Goal: Task Accomplishment & Management: Use online tool/utility

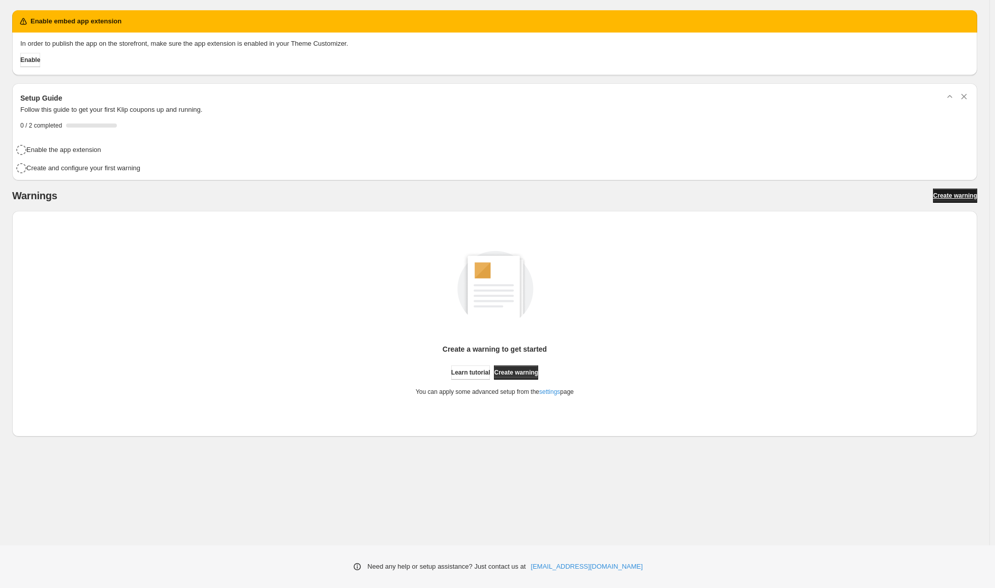
click at [953, 193] on span "Create warning" at bounding box center [955, 196] width 44 height 8
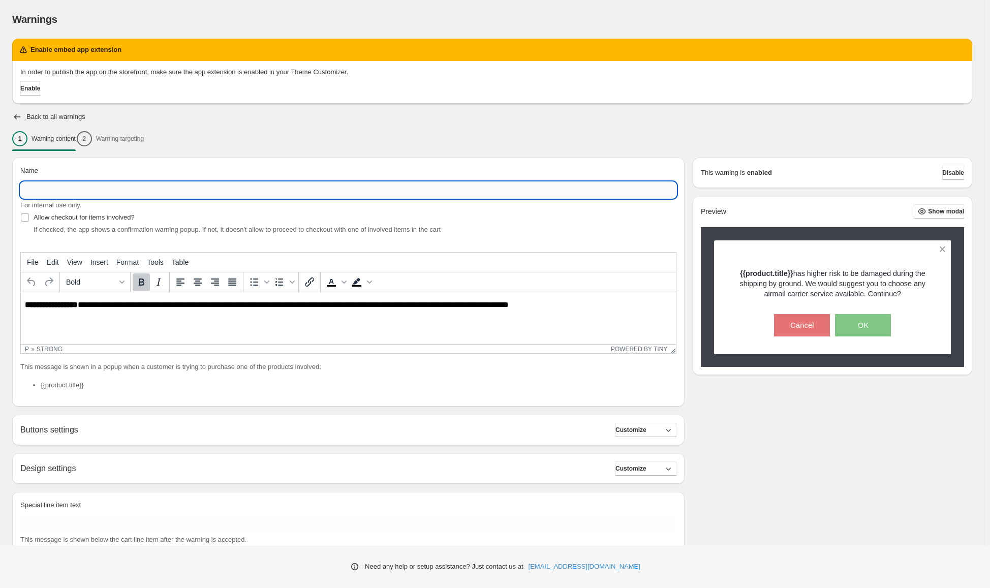
click at [127, 187] on input "Name" at bounding box center [348, 190] width 656 height 16
type input "**********"
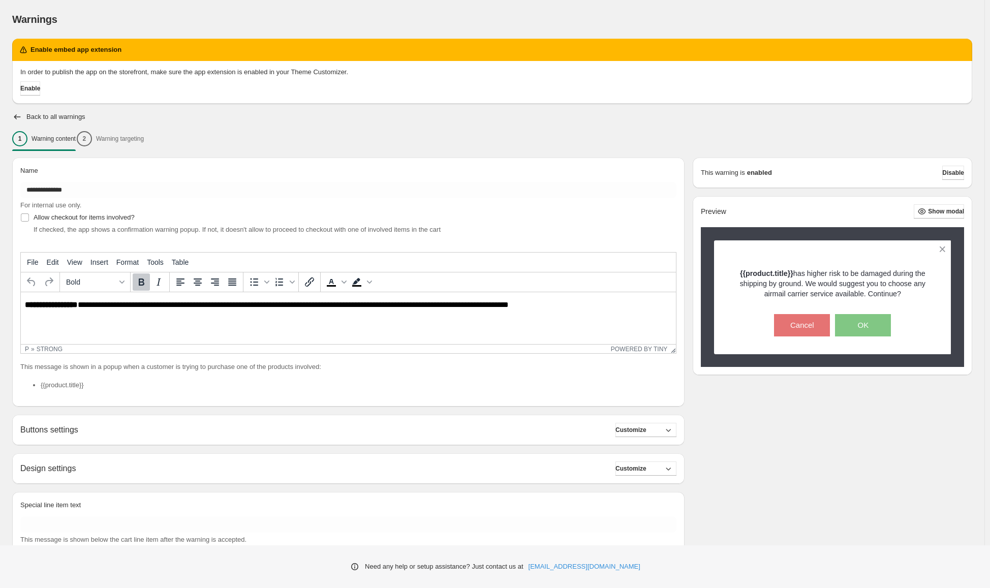
scroll to position [30, 0]
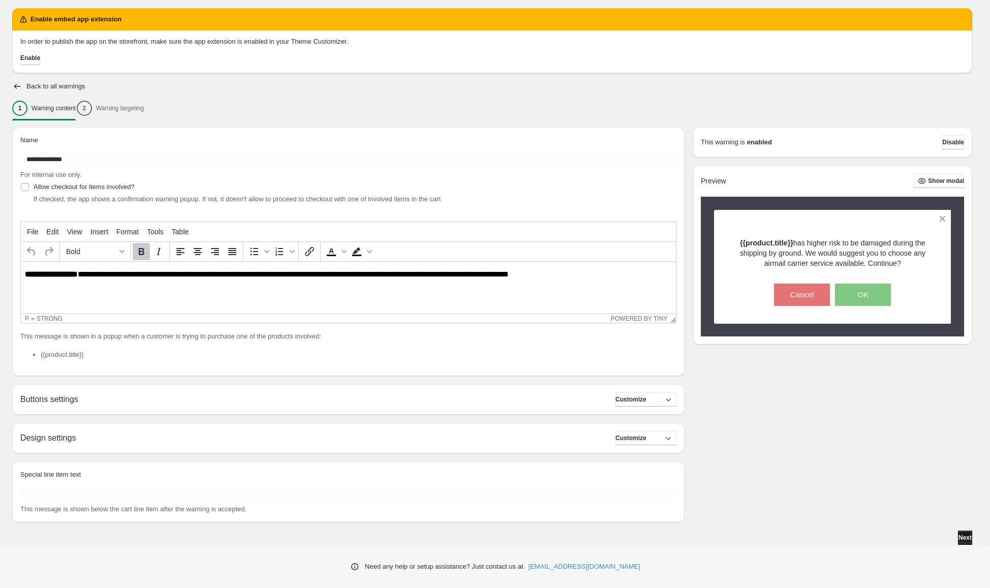
click at [963, 540] on span "Next" at bounding box center [964, 538] width 13 height 8
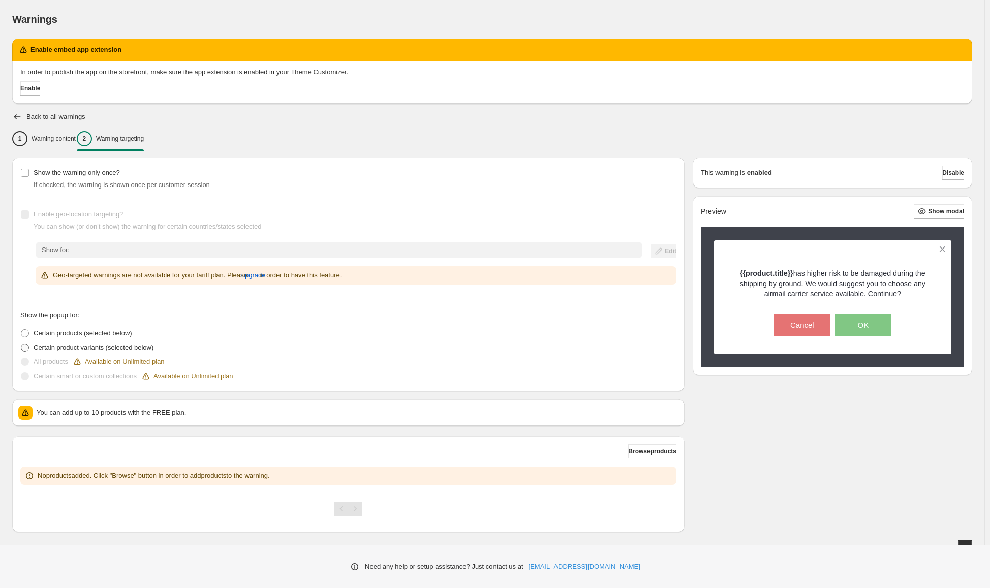
click at [43, 347] on span "Certain product variants (selected below)" at bounding box center [94, 348] width 120 height 8
click at [621, 448] on button "Browse product variants" at bounding box center [642, 451] width 70 height 14
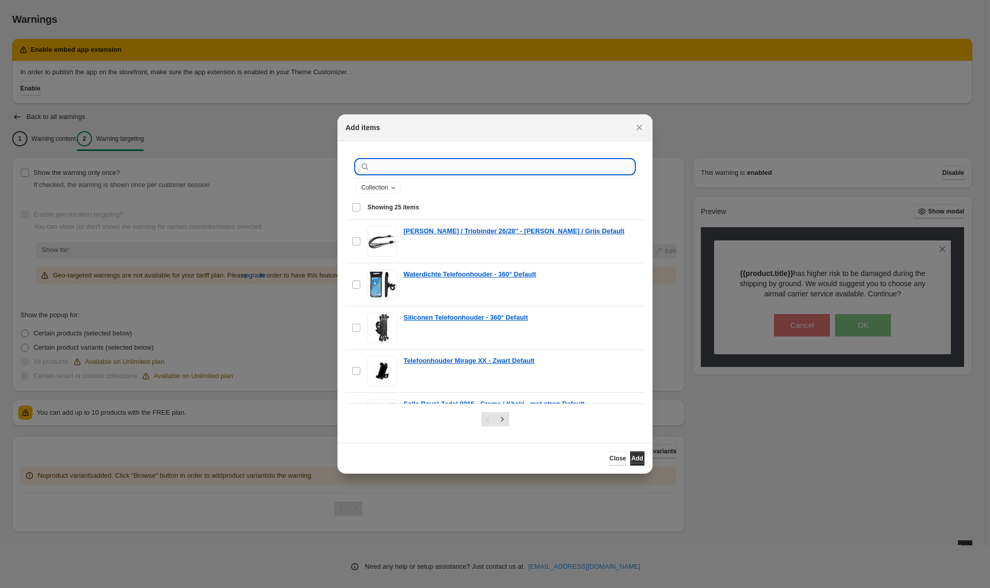
click at [429, 167] on input ":r1u:" at bounding box center [503, 167] width 262 height 14
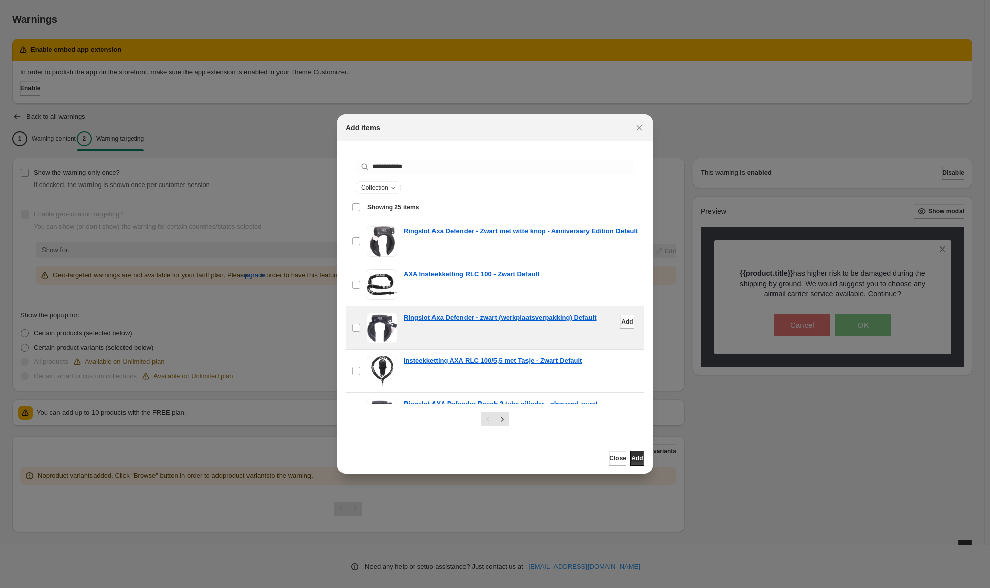
click at [621, 321] on span "Add" at bounding box center [627, 322] width 12 height 8
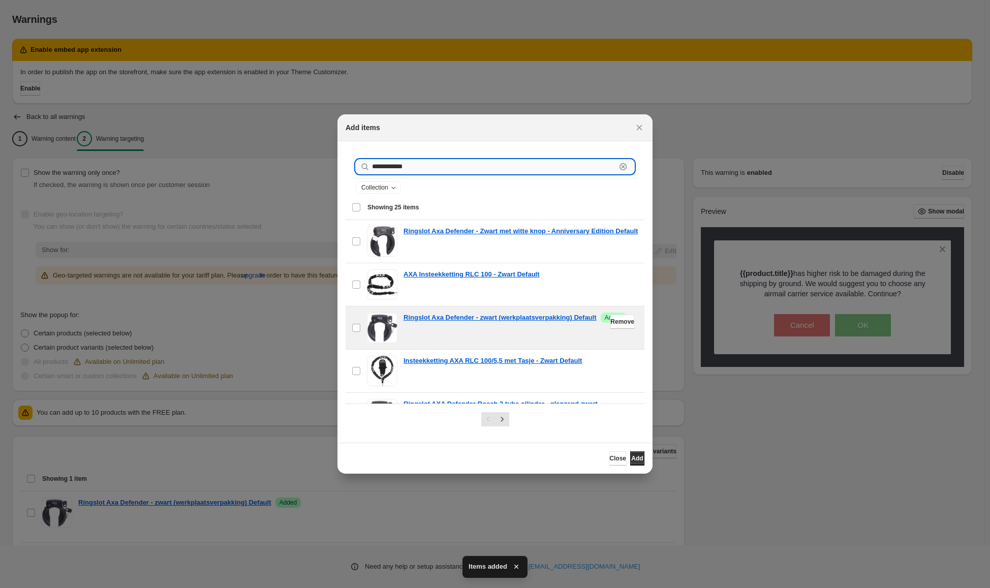
click at [421, 165] on input "**********" at bounding box center [494, 167] width 244 height 14
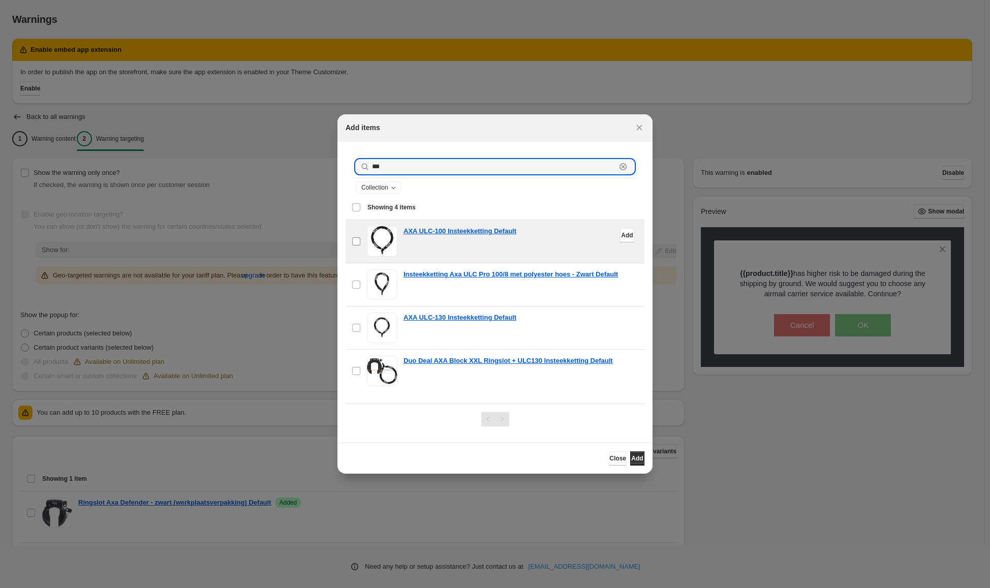
type input "***"
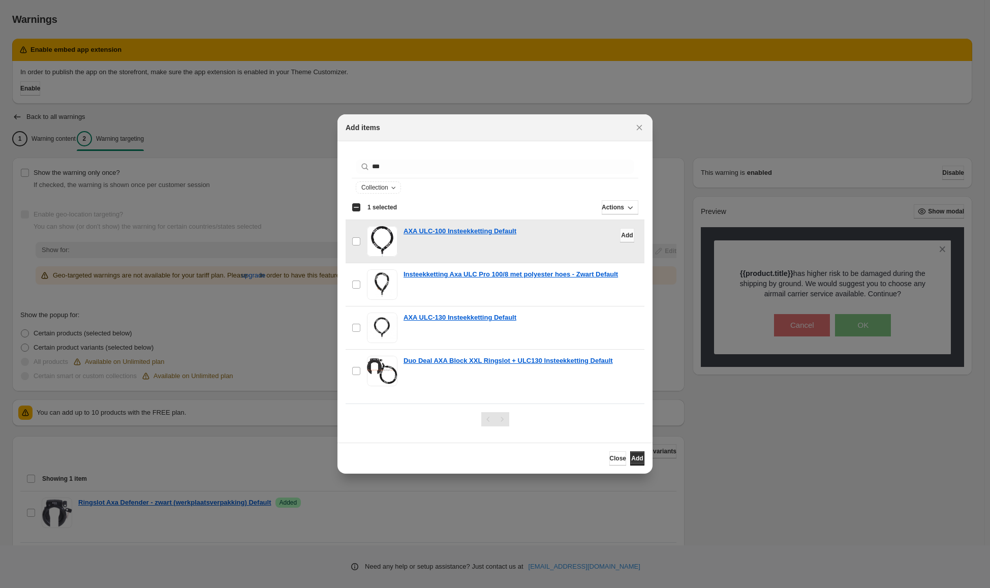
click at [621, 238] on button "Add" at bounding box center [627, 235] width 14 height 14
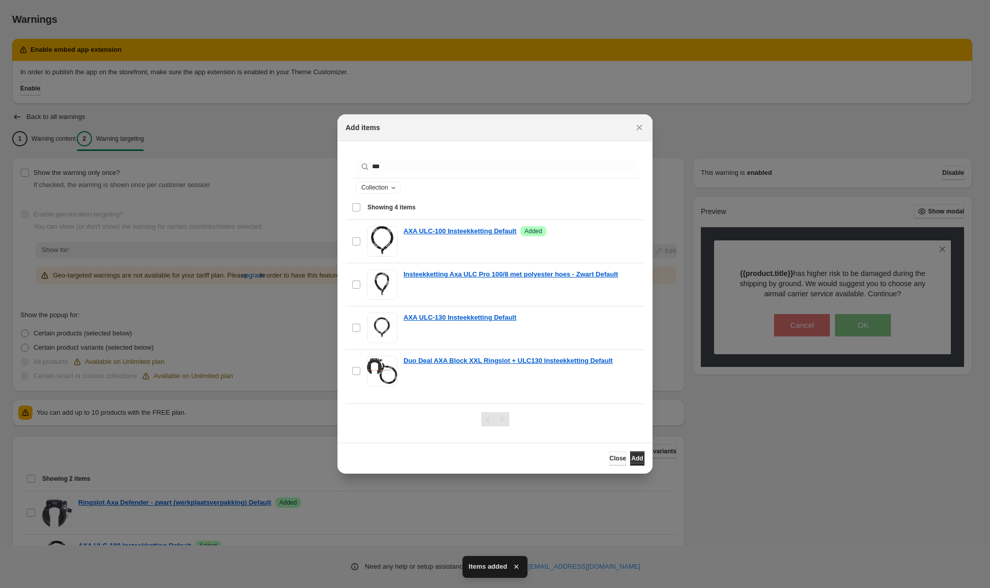
click at [609, 452] on button "Close" at bounding box center [617, 458] width 17 height 14
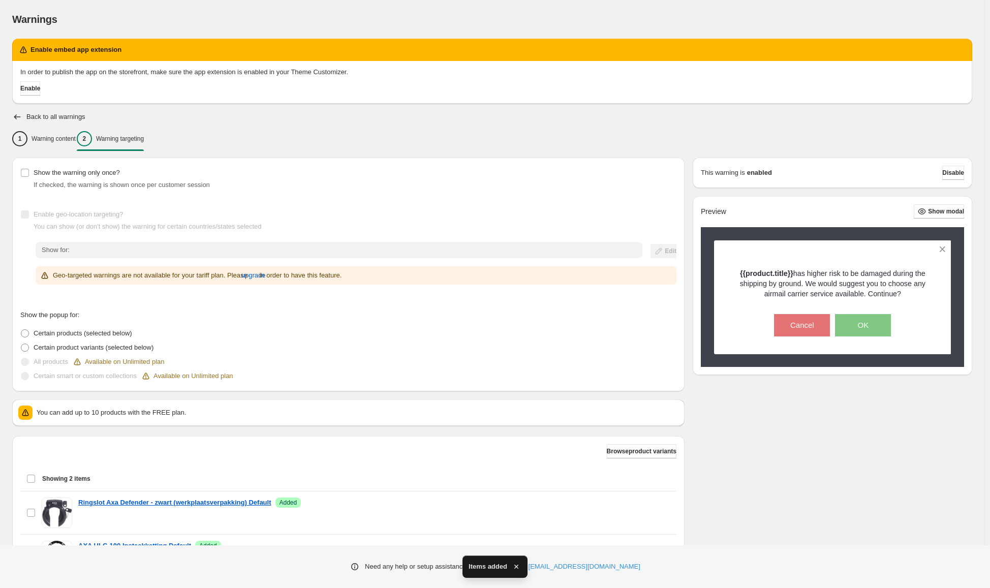
scroll to position [50, 0]
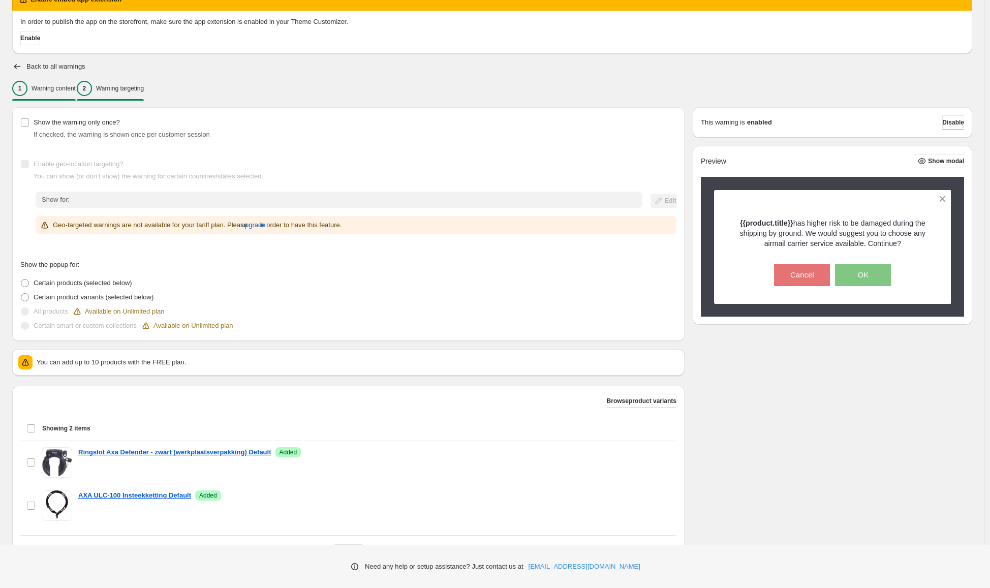
click at [58, 89] on p "Warning content" at bounding box center [54, 88] width 44 height 8
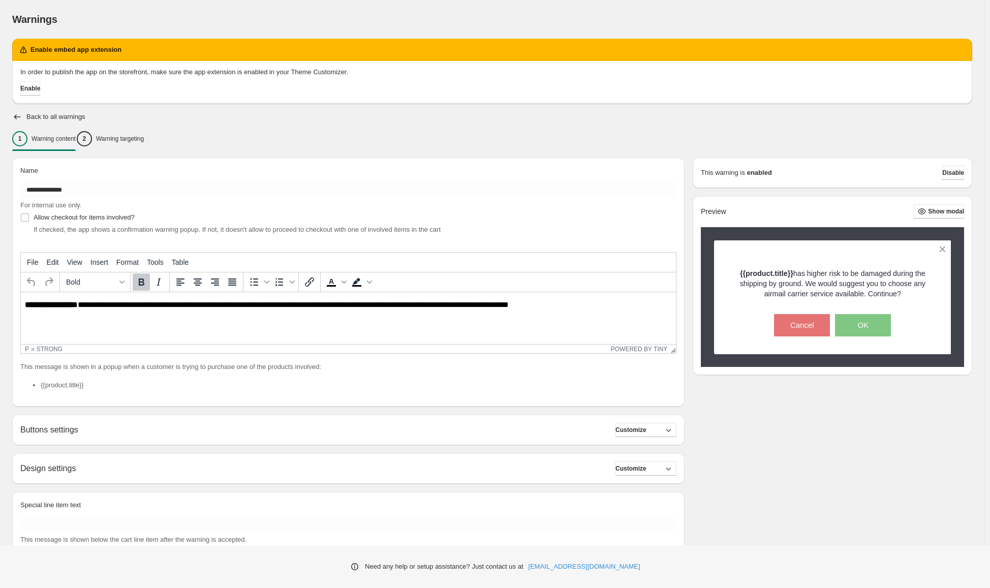
scroll to position [0, 0]
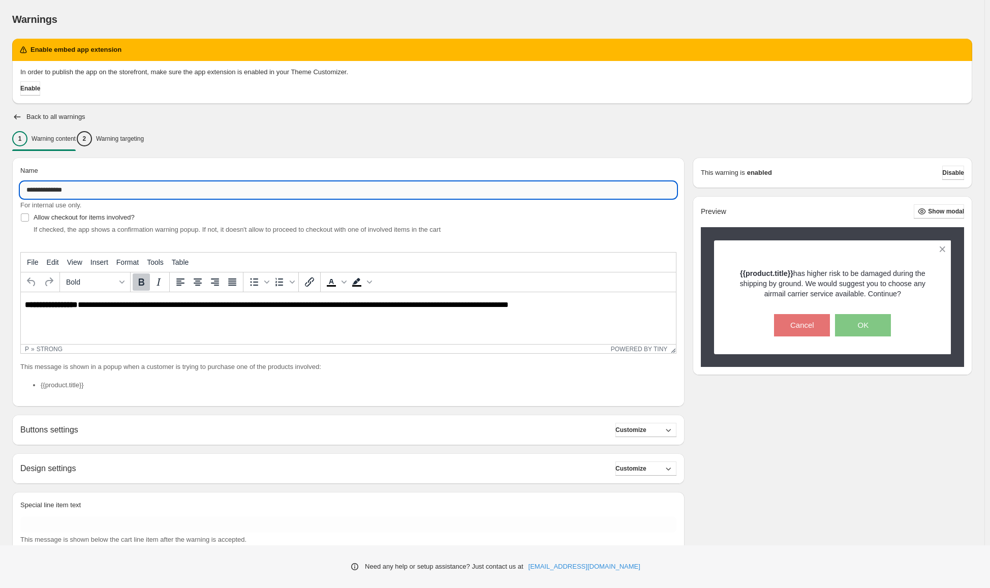
click at [103, 193] on input "**********" at bounding box center [348, 190] width 656 height 16
type input "**********"
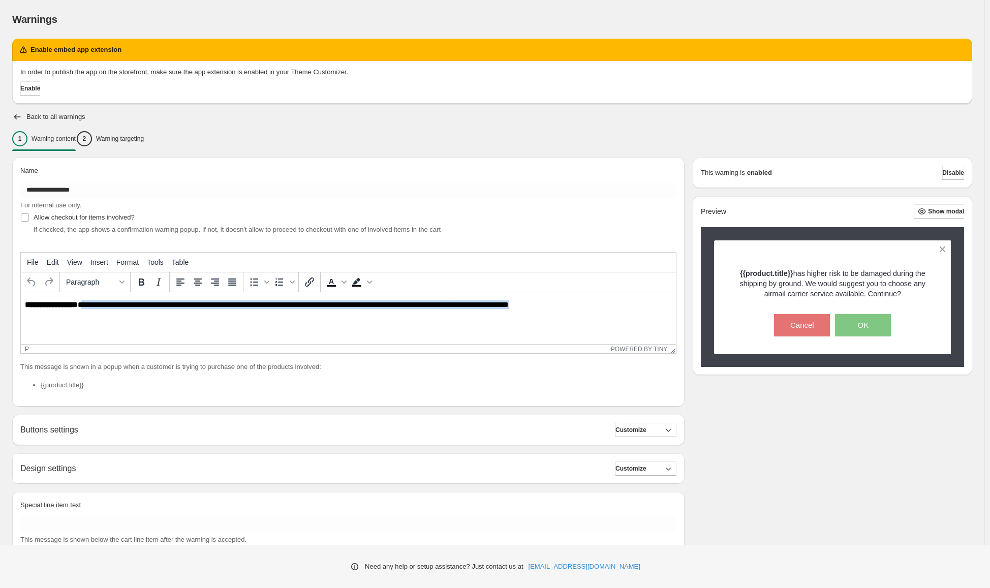
drag, startPoint x: 83, startPoint y: 304, endPoint x: 606, endPoint y: 277, distance: 524.1
click at [606, 292] on html "**********" at bounding box center [348, 304] width 655 height 25
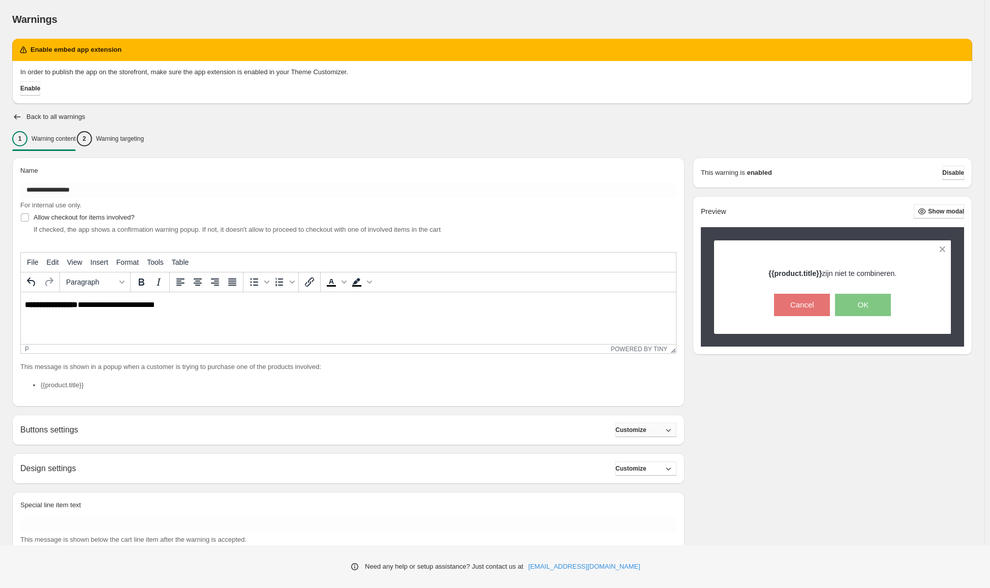
click at [646, 432] on span "Customize" at bounding box center [630, 430] width 31 height 8
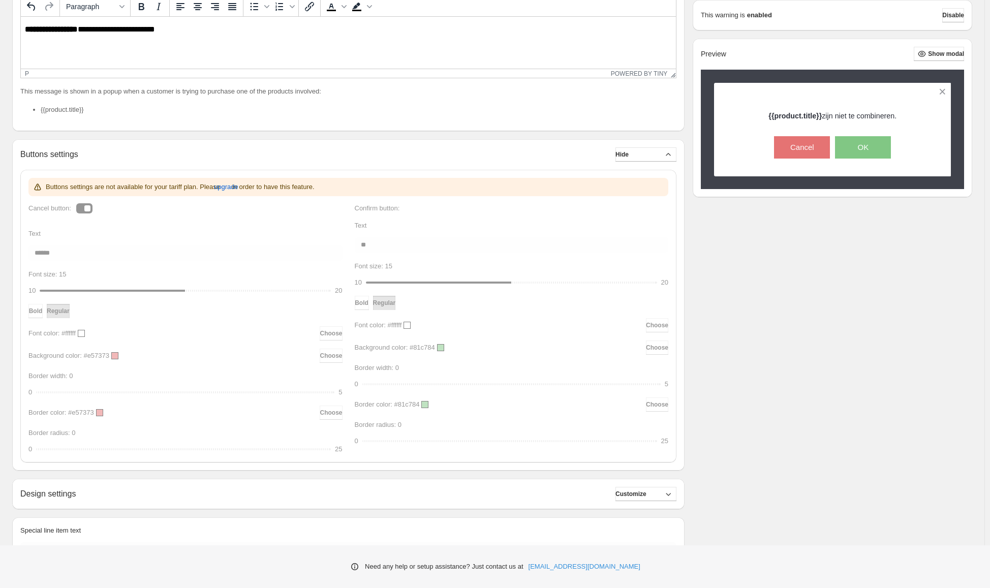
scroll to position [331, 0]
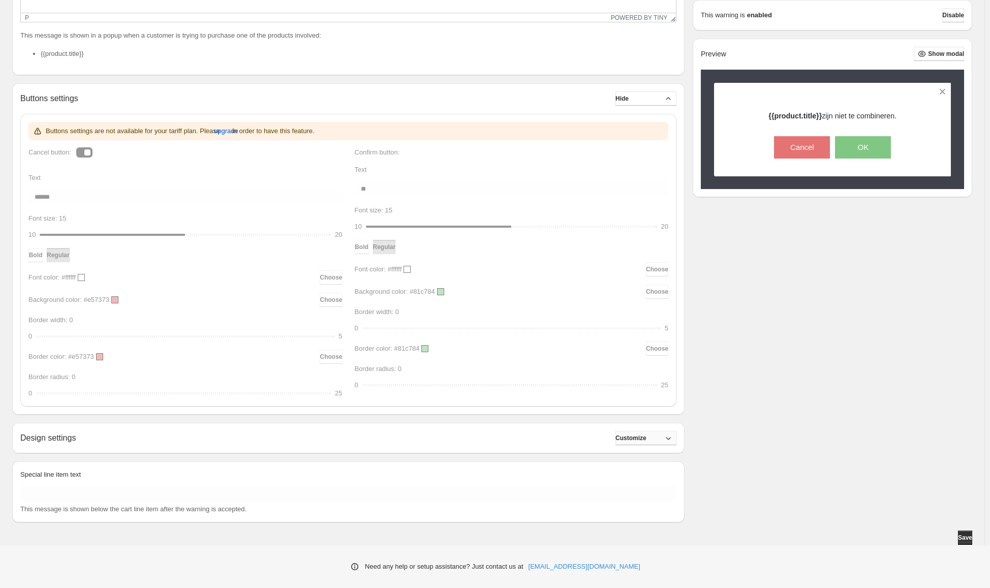
click at [642, 442] on span "Customize" at bounding box center [630, 438] width 31 height 8
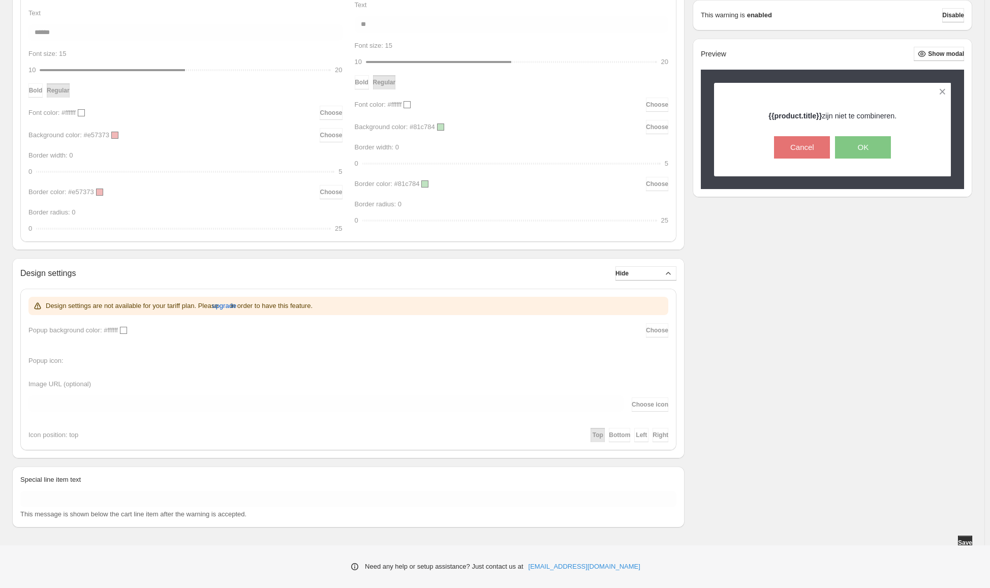
scroll to position [501, 0]
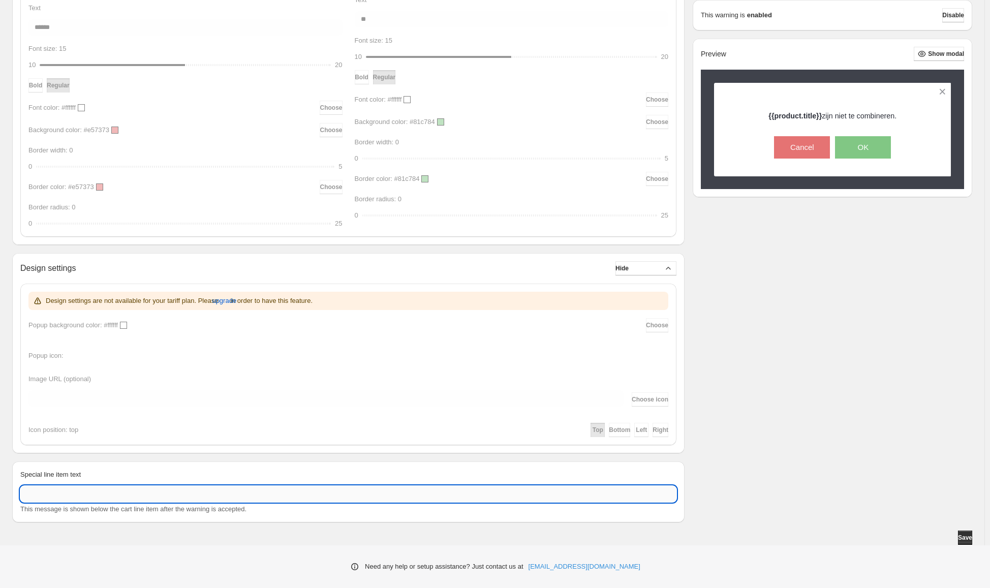
click at [436, 495] on input "Special line item text" at bounding box center [348, 494] width 656 height 16
type input "**********"
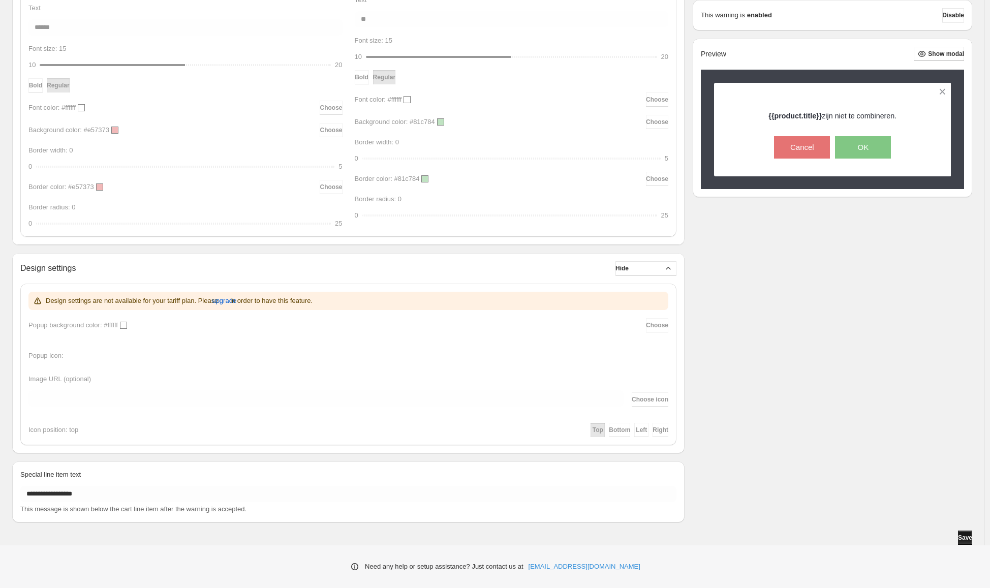
click at [964, 533] on button "Save" at bounding box center [965, 538] width 14 height 14
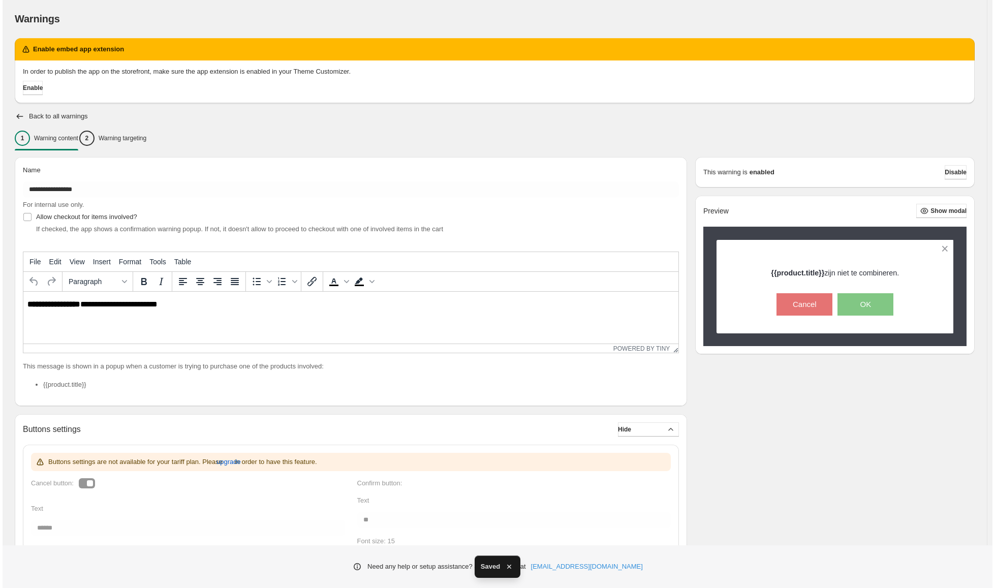
scroll to position [0, 0]
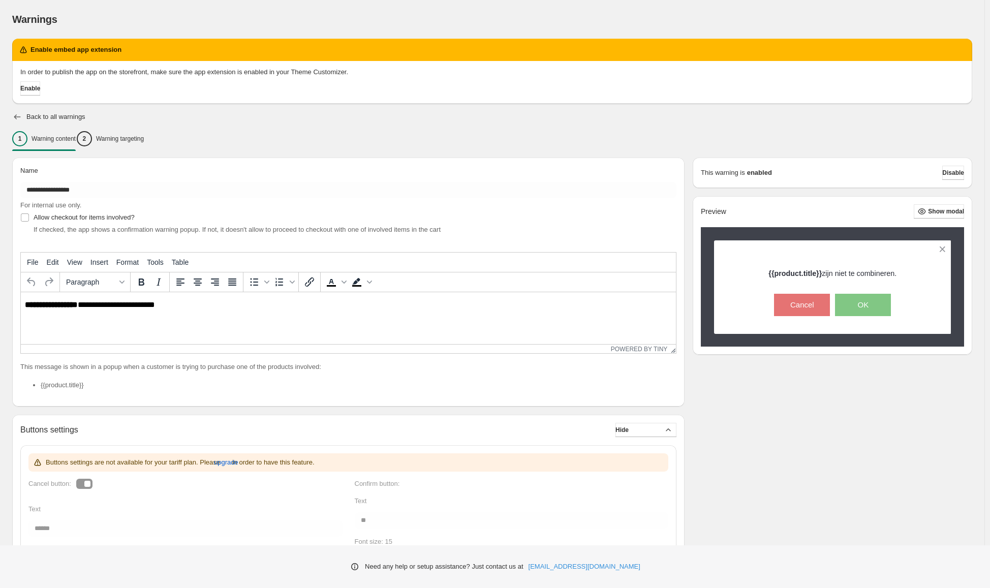
click at [16, 114] on icon "button" at bounding box center [17, 117] width 10 height 10
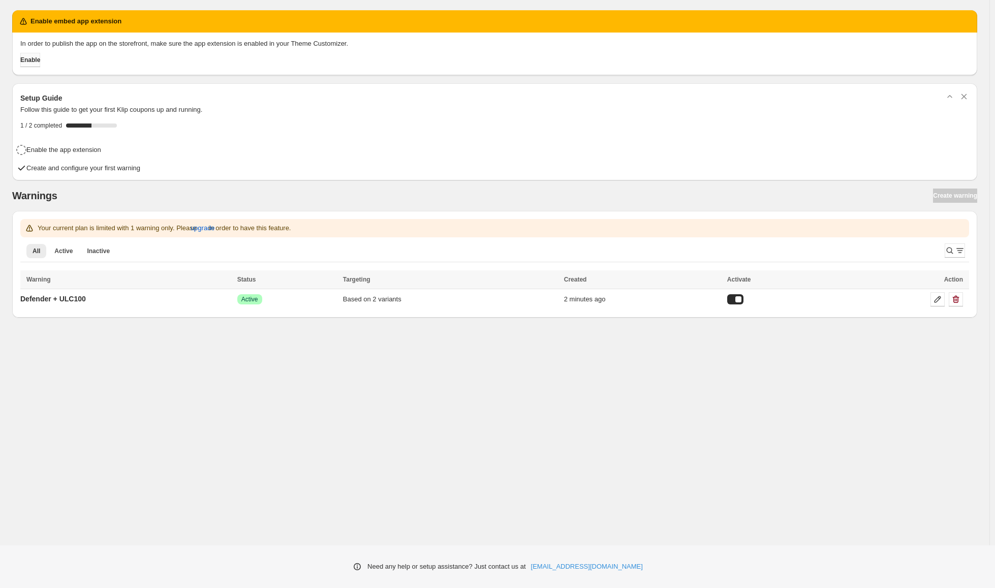
click at [40, 61] on span "Enable" at bounding box center [30, 60] width 20 height 8
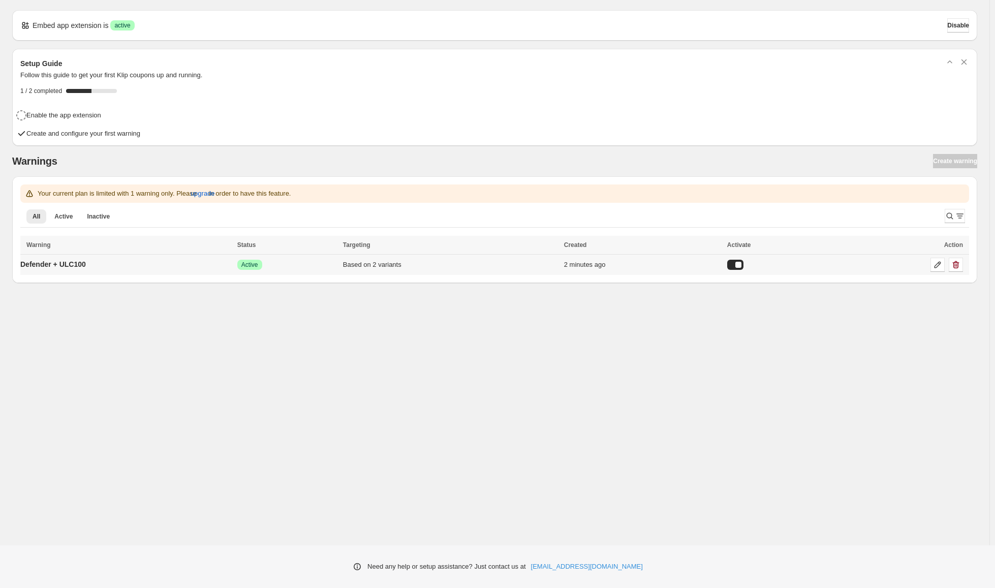
click at [742, 262] on div at bounding box center [735, 265] width 16 height 10
click at [84, 264] on p "Defender + ULC100" at bounding box center [53, 264] width 66 height 10
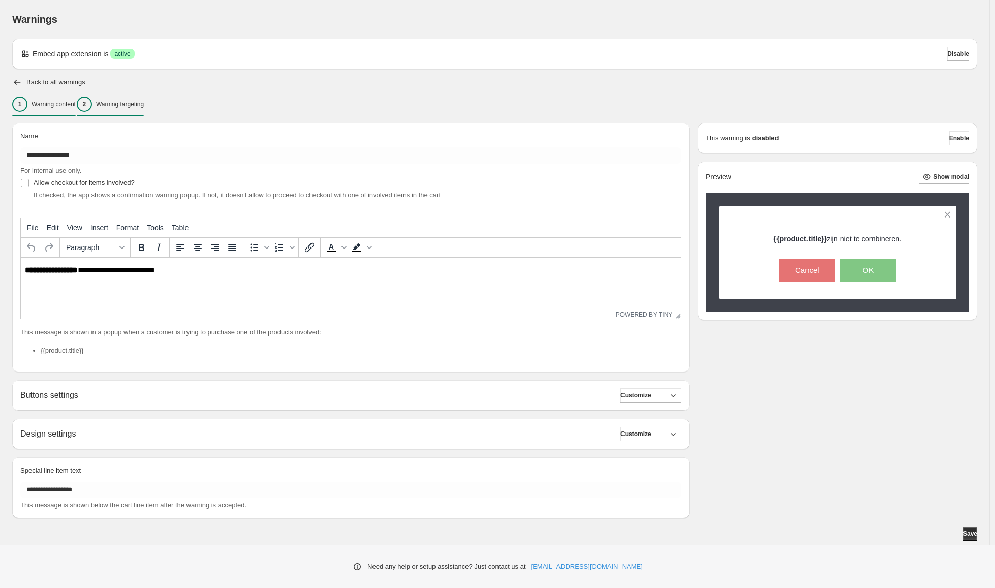
click at [144, 111] on div "2 Warning targeting" at bounding box center [110, 104] width 67 height 15
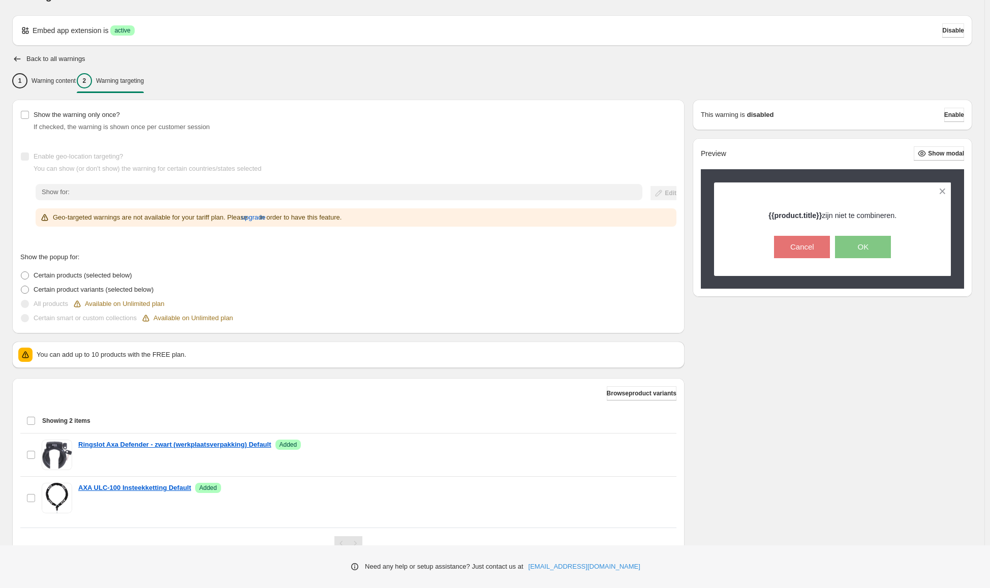
scroll to position [68, 0]
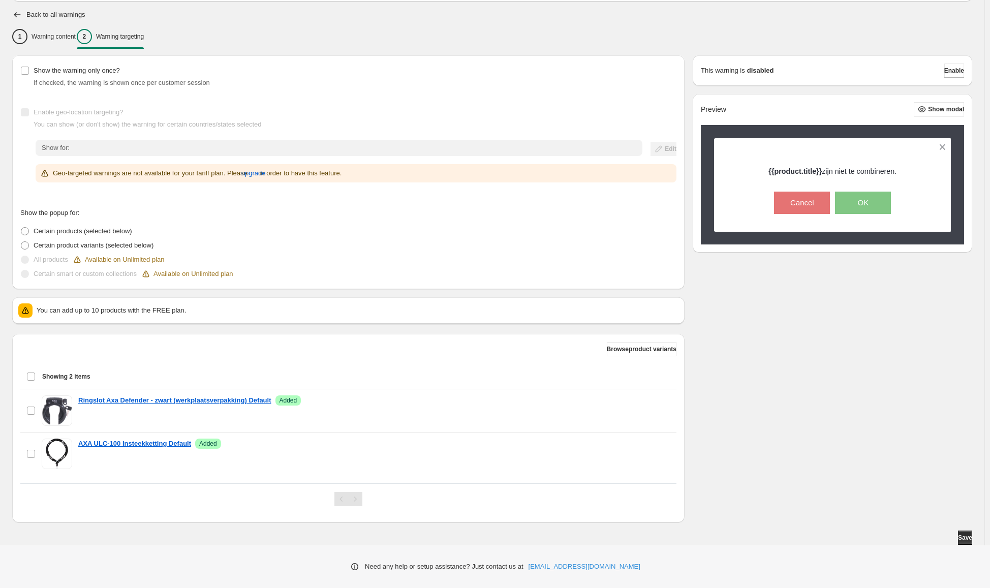
click at [932, 110] on span "Show modal" at bounding box center [946, 109] width 36 height 8
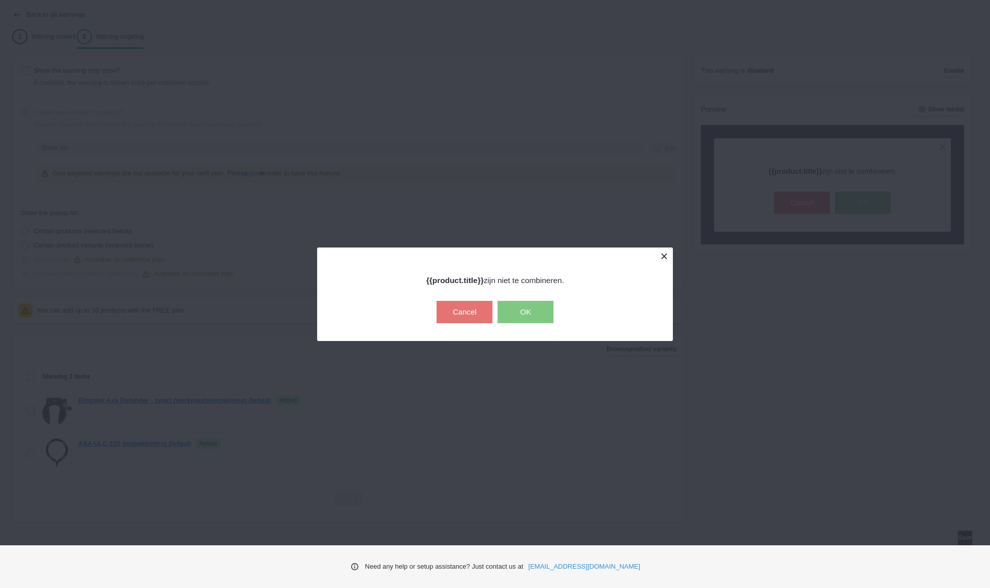
click at [666, 256] on button at bounding box center [664, 256] width 18 height 18
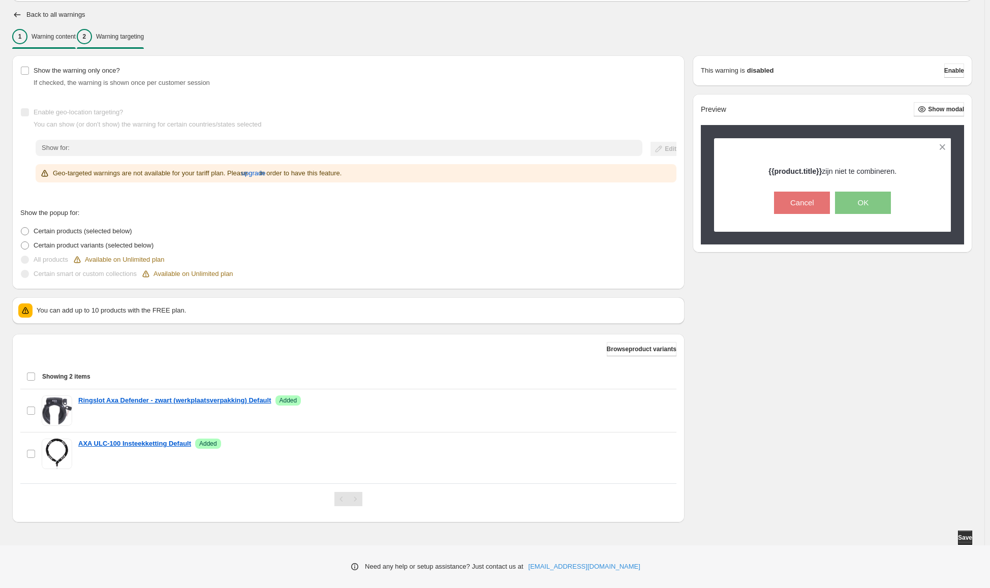
click at [70, 30] on div "1 Warning content" at bounding box center [44, 36] width 64 height 15
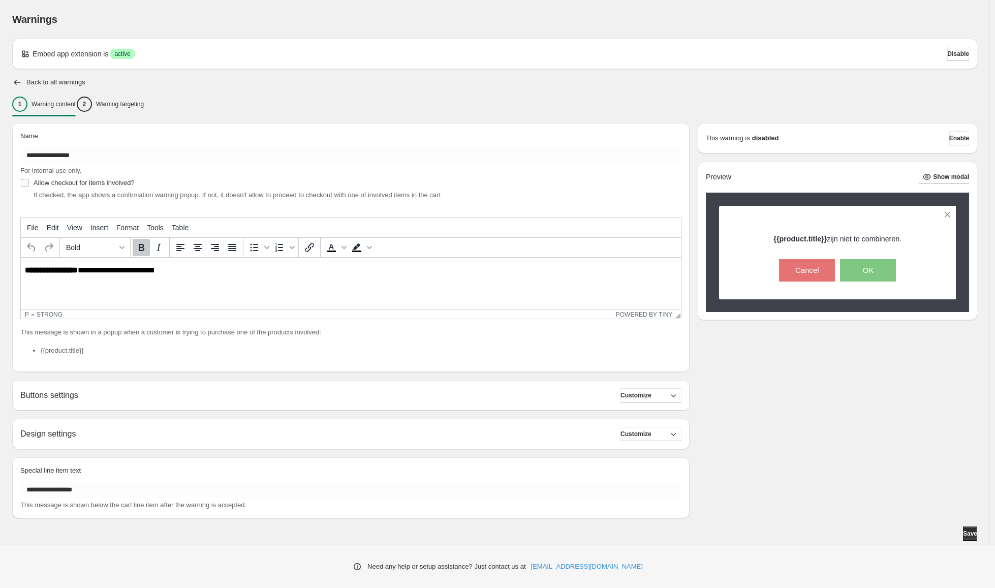
scroll to position [0, 0]
